Goal: Information Seeking & Learning: Learn about a topic

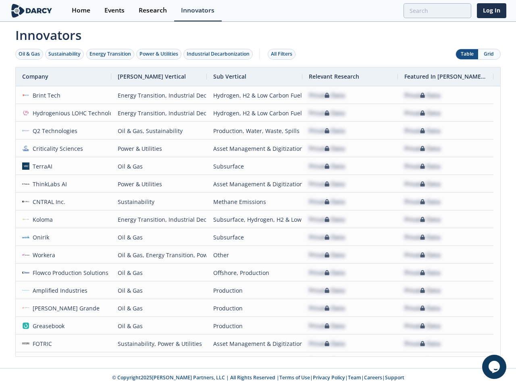
click at [29, 54] on div "Oil & Gas" at bounding box center [29, 53] width 21 height 7
click at [65, 54] on div "Sustainability" at bounding box center [64, 53] width 32 height 7
click at [110, 54] on div "Energy Transition" at bounding box center [110, 53] width 42 height 7
click at [160, 54] on div "Power & Utilities" at bounding box center [158, 53] width 39 height 7
